Goal: Task Accomplishment & Management: Use online tool/utility

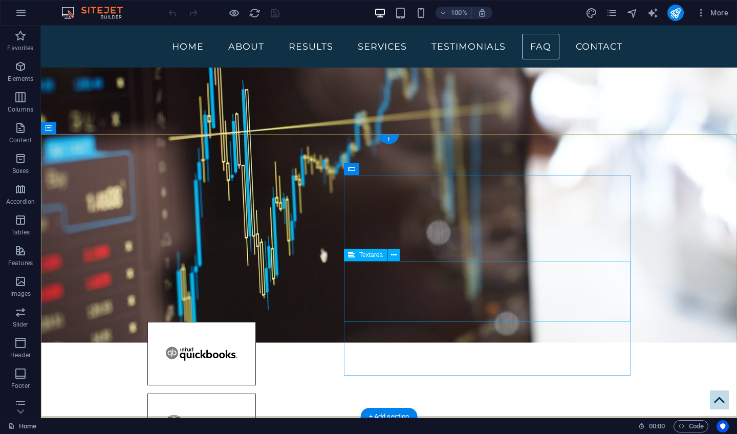
scroll to position [3150, 0]
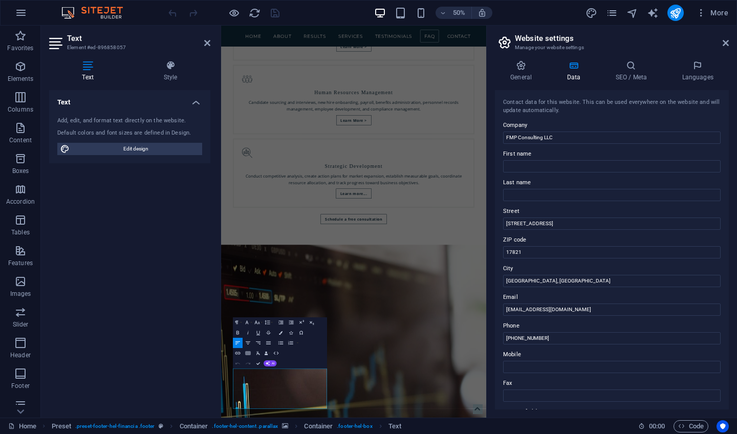
click at [726, 37] on h2 "Website settings" at bounding box center [622, 38] width 214 height 9
click at [725, 42] on icon at bounding box center [726, 43] width 6 height 8
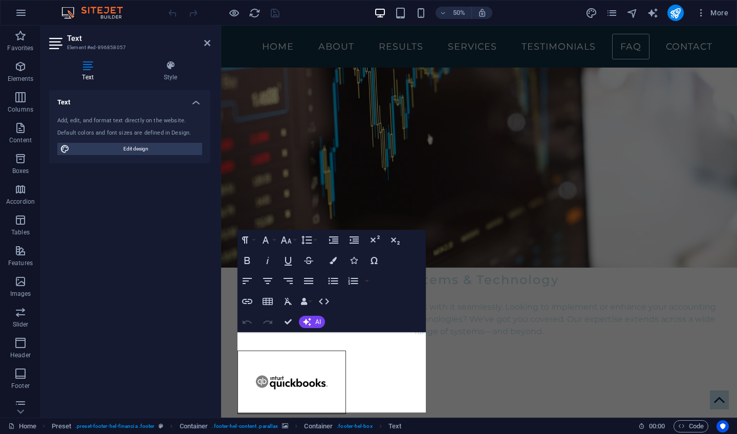
scroll to position [3138, 0]
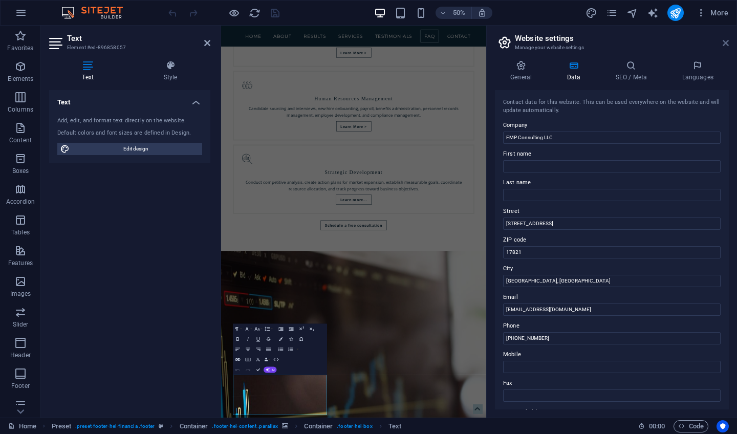
click at [724, 46] on icon at bounding box center [726, 43] width 6 height 8
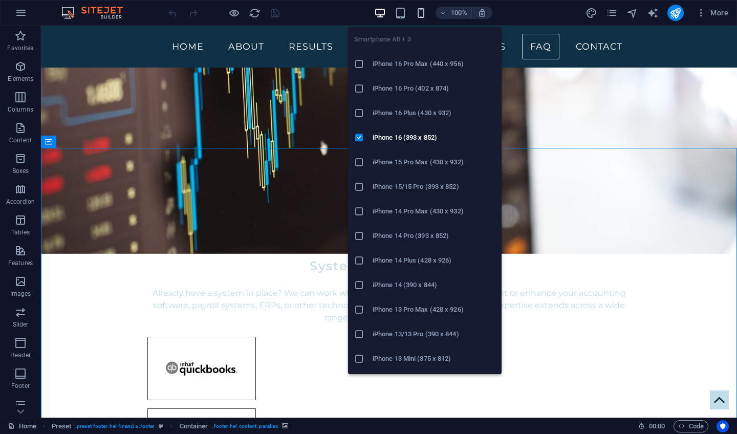
click at [423, 13] on icon "button" at bounding box center [421, 13] width 12 height 12
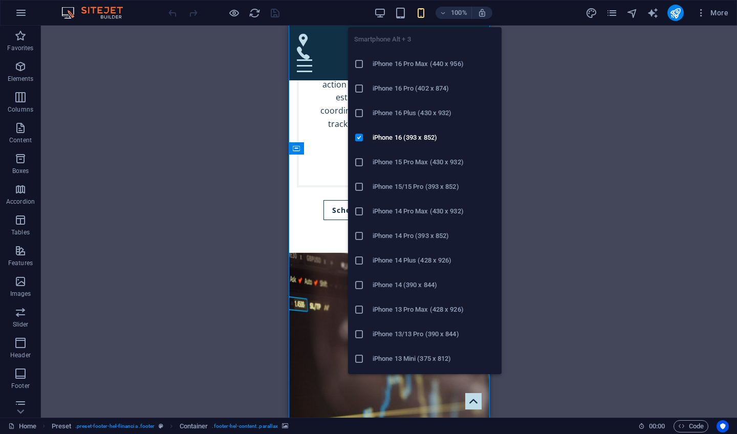
scroll to position [5008, 0]
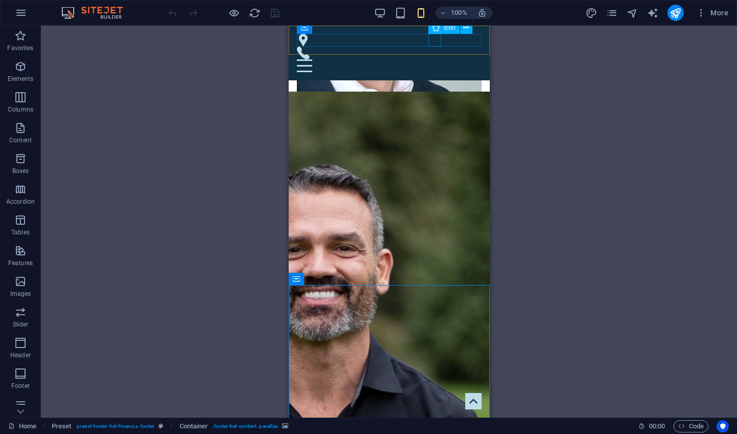
click at [433, 44] on figure at bounding box center [384, 40] width 177 height 13
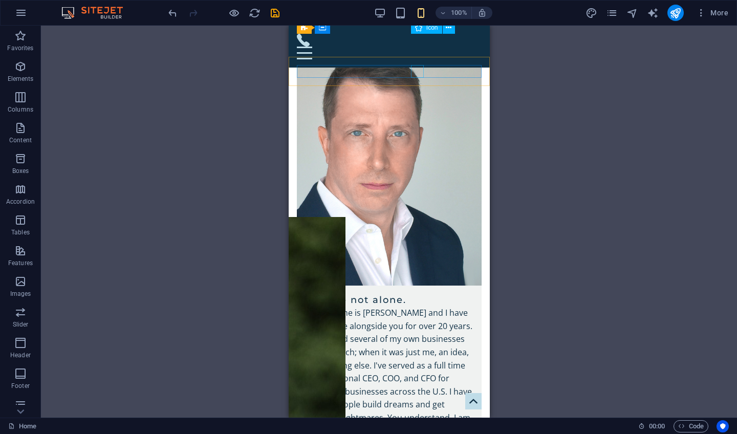
scroll to position [4979, 0]
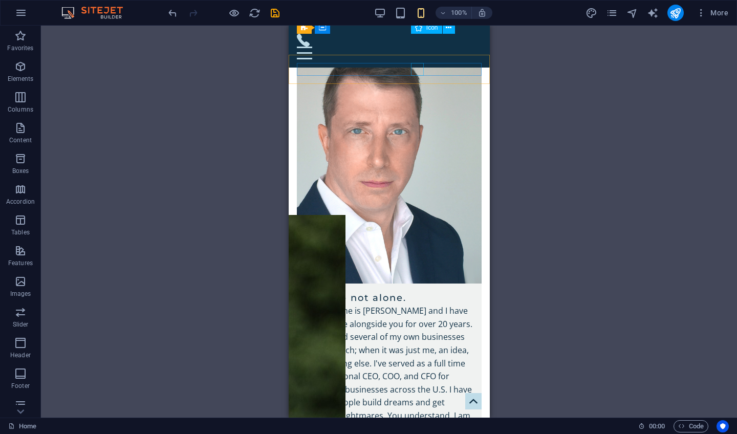
click at [416, 42] on figure at bounding box center [384, 40] width 177 height 13
select select "xMidYMid"
select select "px"
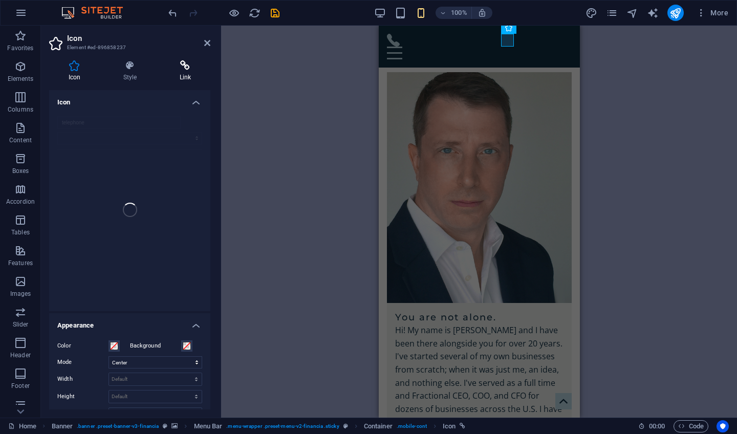
click at [184, 68] on icon at bounding box center [185, 65] width 50 height 10
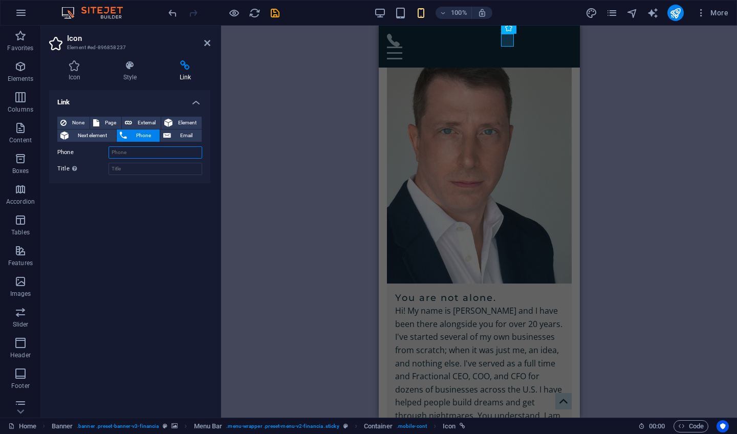
click at [133, 154] on input "Phone" at bounding box center [155, 152] width 94 height 12
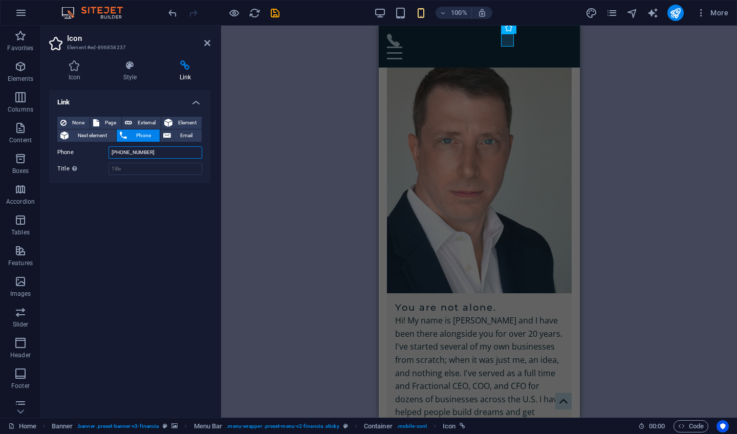
type input "[PHONE_NUMBER]"
click at [232, 206] on div "H2 Banner Banner Container Logo Spacer Separator Spacer Textarea Preset Contain…" at bounding box center [479, 222] width 516 height 392
click at [276, 12] on icon "save" at bounding box center [275, 13] width 12 height 12
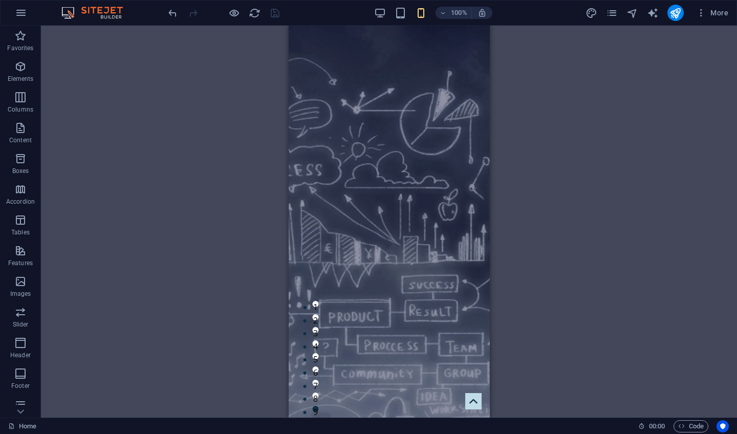
scroll to position [0, 0]
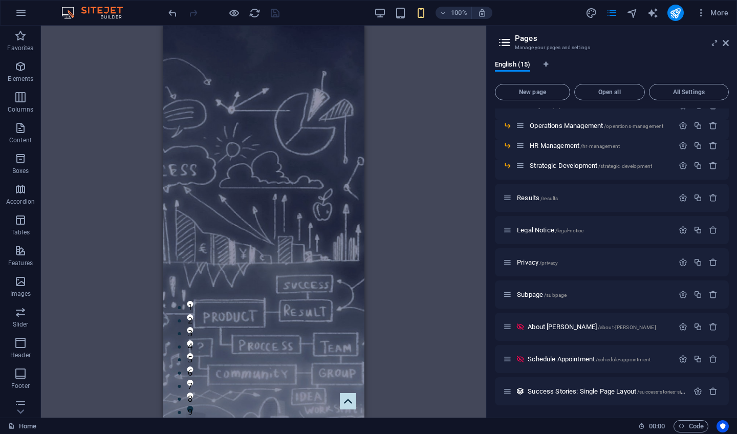
scroll to position [109, 0]
click at [532, 295] on span "Subpage /subpage" at bounding box center [542, 295] width 50 height 8
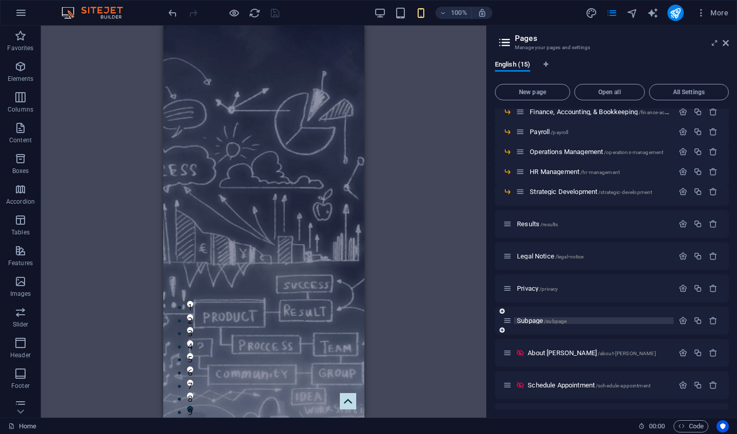
click at [532, 295] on div "Home / Services /services Fractional COO/CFO /fractional-coo-cfo Finance, Accou…" at bounding box center [612, 229] width 234 height 406
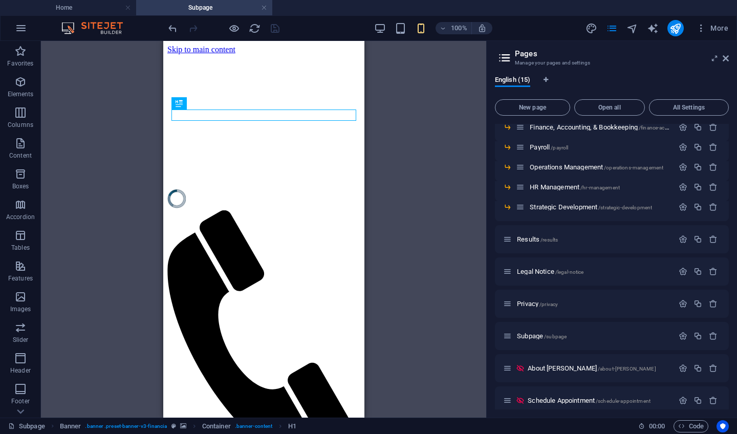
scroll to position [0, 0]
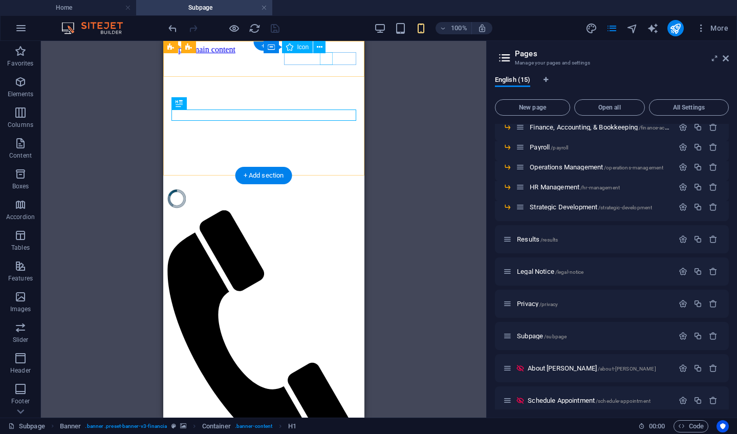
click at [325, 210] on figure at bounding box center [259, 333] width 185 height 247
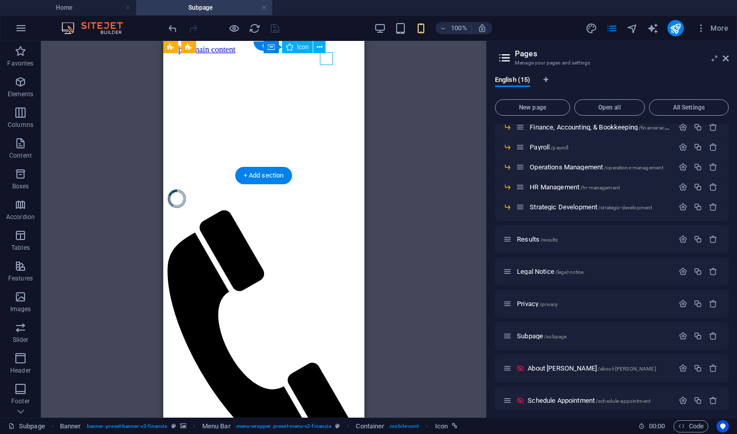
click at [325, 210] on figure at bounding box center [259, 333] width 185 height 247
select select "xMidYMid"
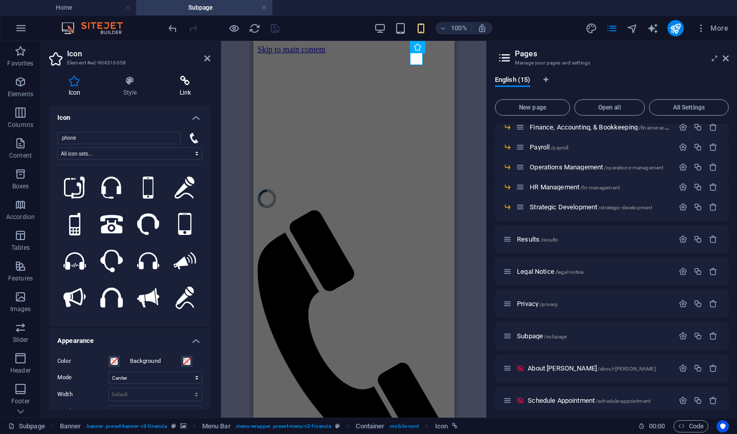
click at [187, 79] on icon at bounding box center [185, 81] width 50 height 10
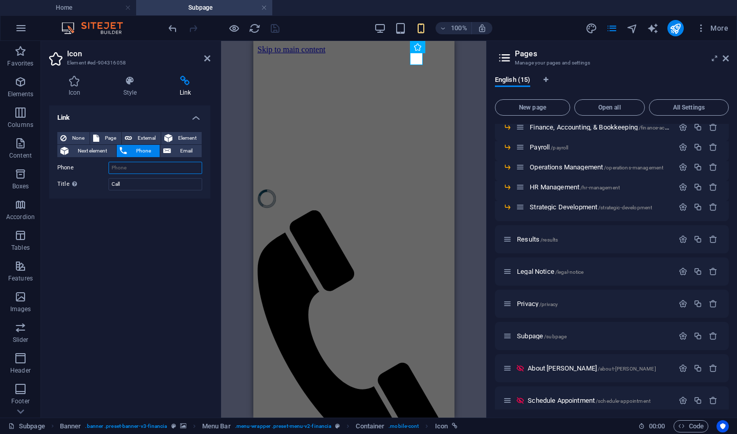
click at [123, 170] on input "Phone" at bounding box center [155, 168] width 94 height 12
type input "[PHONE_NUMBER]"
click at [147, 232] on div "Link None Page External Element Next element Phone Email Page Home Services -- …" at bounding box center [129, 257] width 161 height 304
click at [274, 28] on icon "save" at bounding box center [275, 29] width 12 height 12
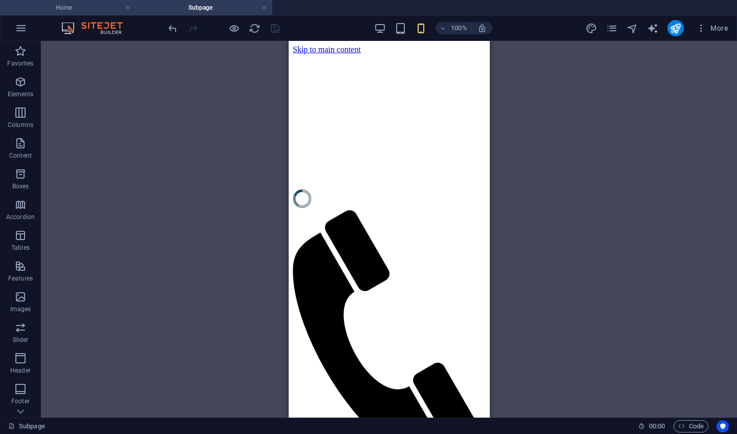
click at [87, 9] on h4 "Home" at bounding box center [68, 7] width 136 height 11
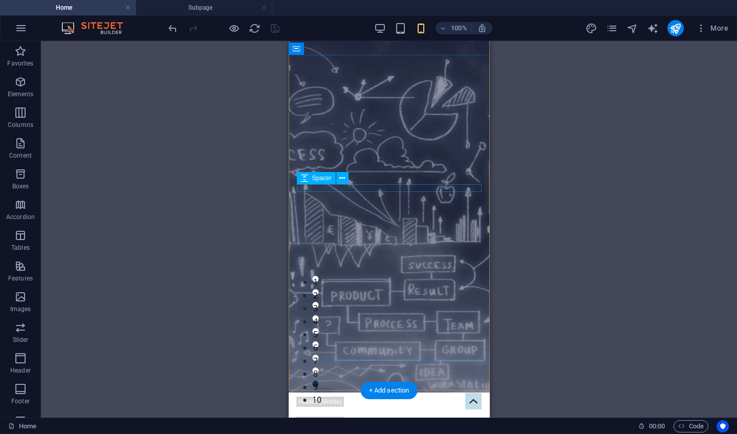
scroll to position [27, 0]
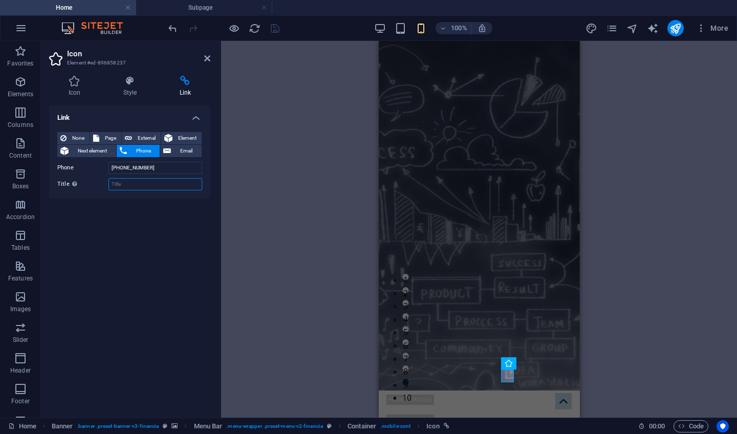
click at [141, 184] on input "Title Additional link description, should not be the same as the link text. The…" at bounding box center [155, 184] width 94 height 12
type input "Call"
click at [275, 31] on icon "save" at bounding box center [275, 29] width 12 height 12
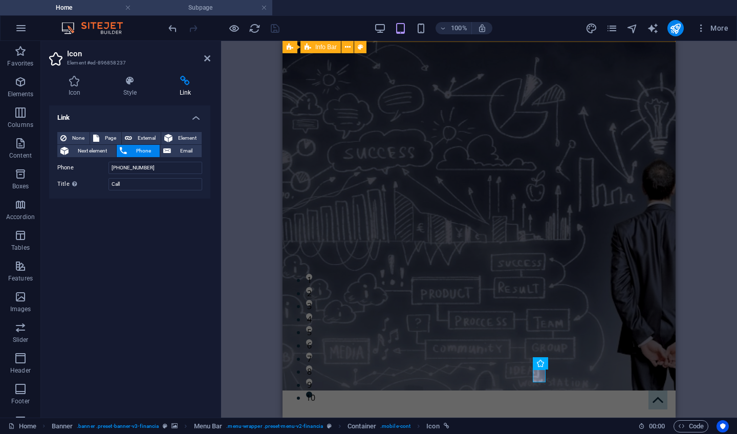
click at [238, 8] on h4 "Subpage" at bounding box center [204, 7] width 136 height 11
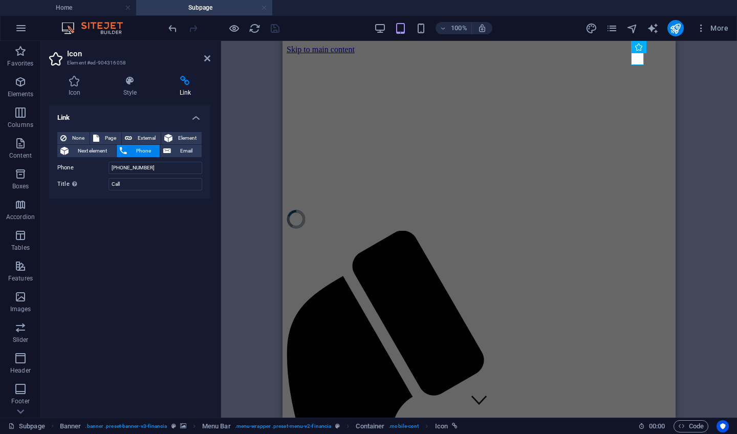
click at [266, 7] on link at bounding box center [264, 8] width 6 height 10
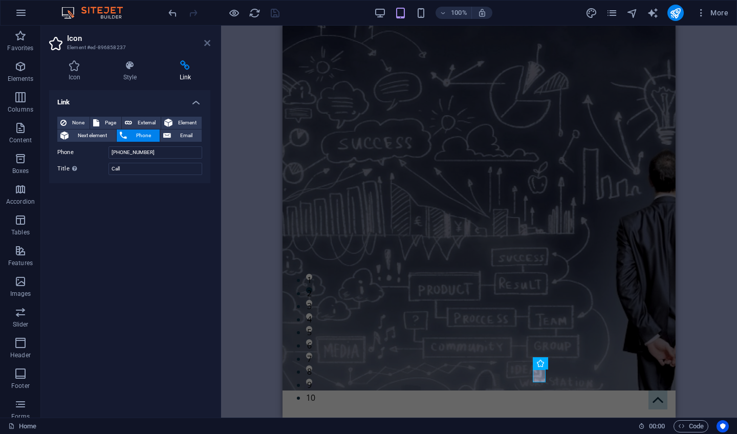
click at [208, 43] on icon at bounding box center [207, 43] width 6 height 8
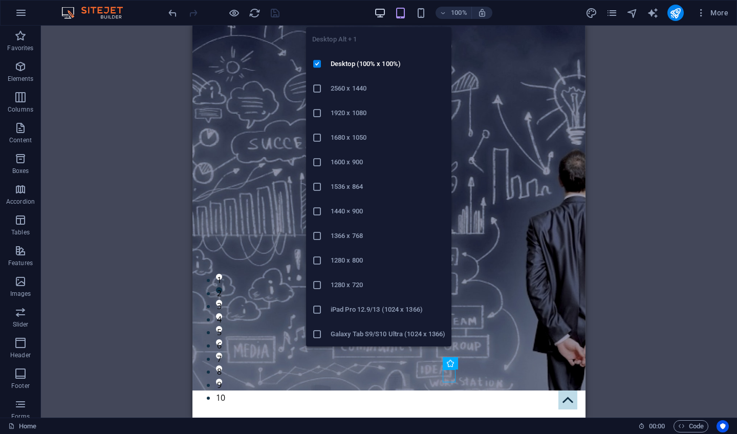
click at [385, 13] on icon "button" at bounding box center [380, 13] width 12 height 12
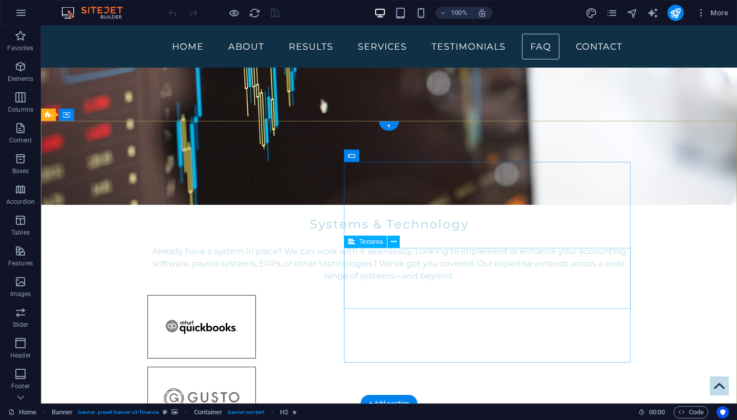
scroll to position [3150, 0]
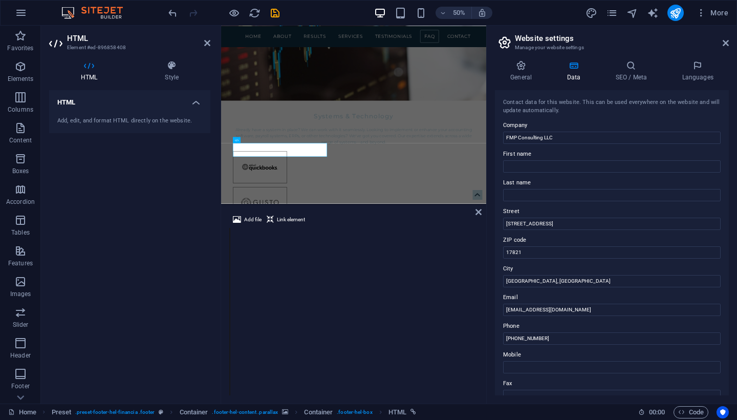
scroll to position [3138, 0]
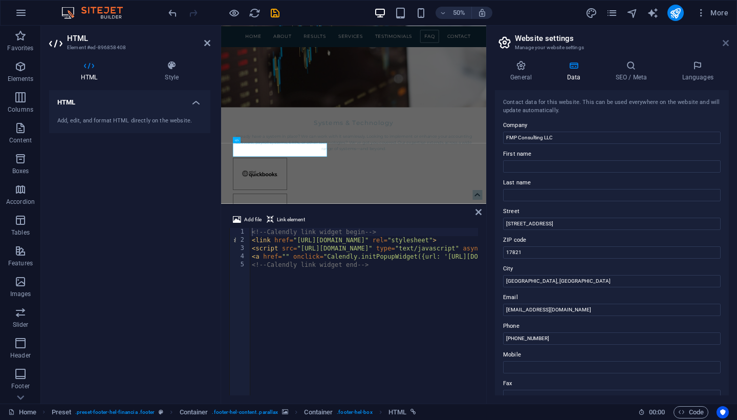
click at [725, 45] on icon at bounding box center [726, 43] width 6 height 8
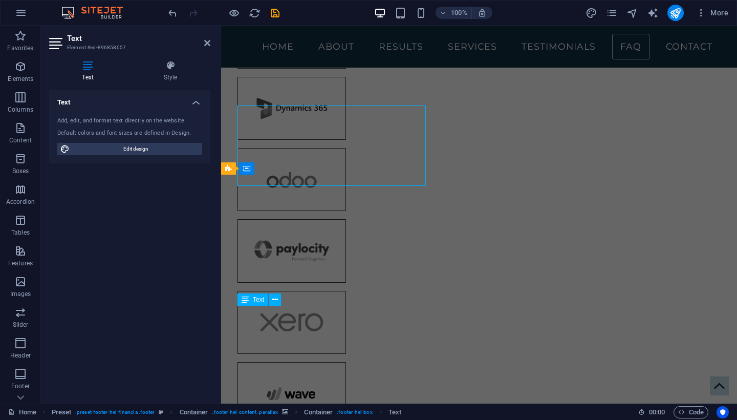
scroll to position [3146, 0]
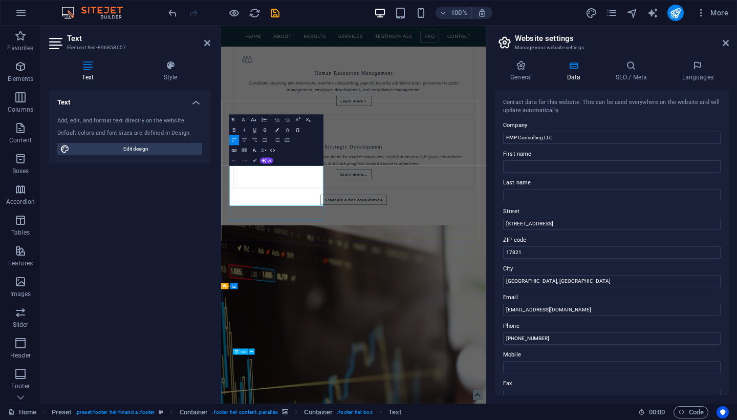
click at [267, 156] on button "Data Bindings" at bounding box center [263, 150] width 7 height 10
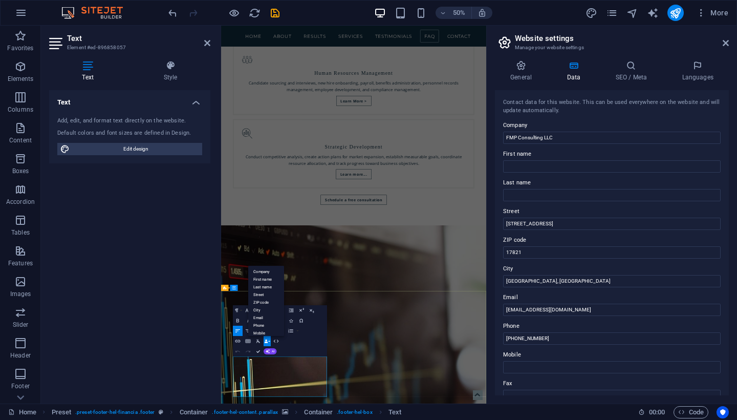
click at [723, 40] on icon at bounding box center [726, 43] width 6 height 8
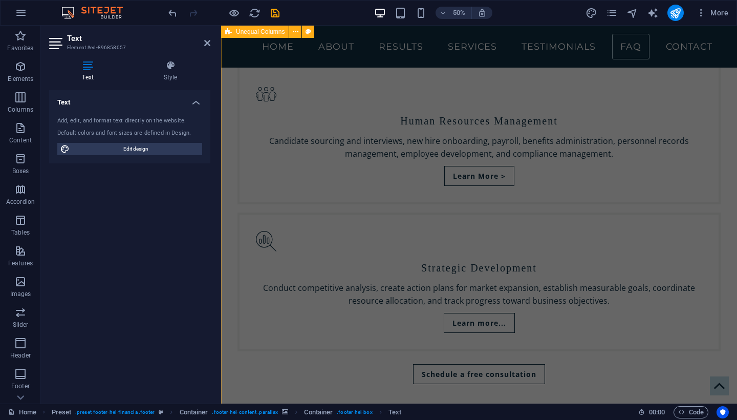
scroll to position [3138, 0]
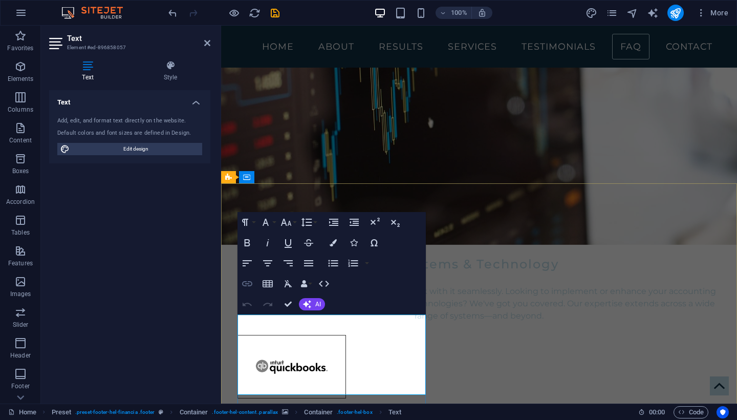
click at [250, 284] on icon "button" at bounding box center [247, 283] width 12 height 12
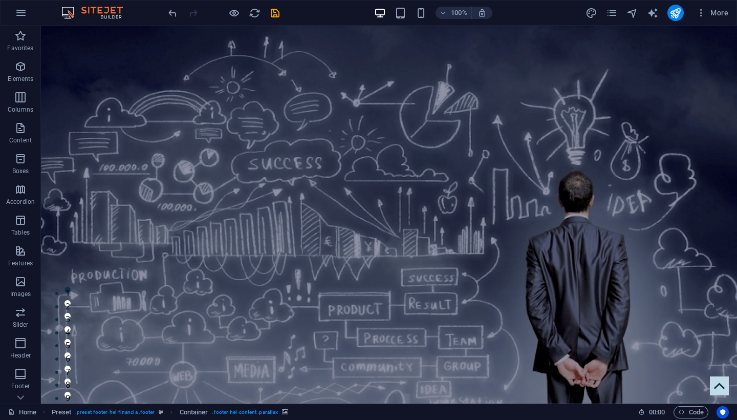
scroll to position [0, 0]
